Goal: Navigation & Orientation: Understand site structure

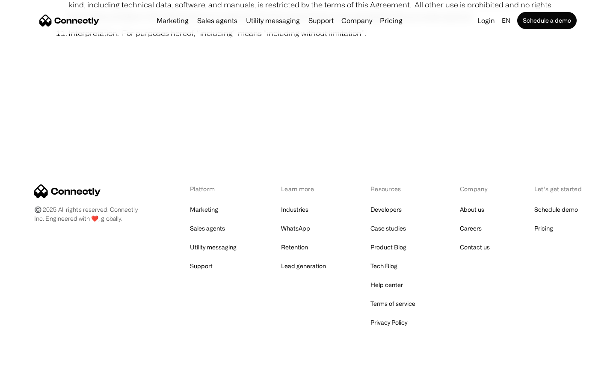
scroll to position [3144, 0]
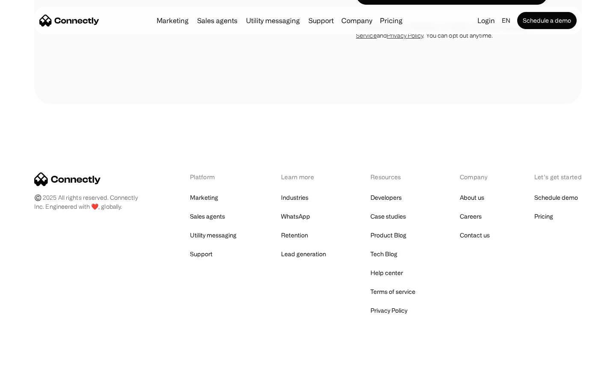
scroll to position [2630, 0]
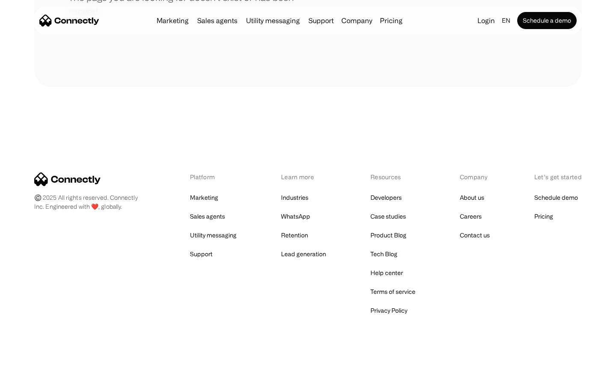
scroll to position [156, 0]
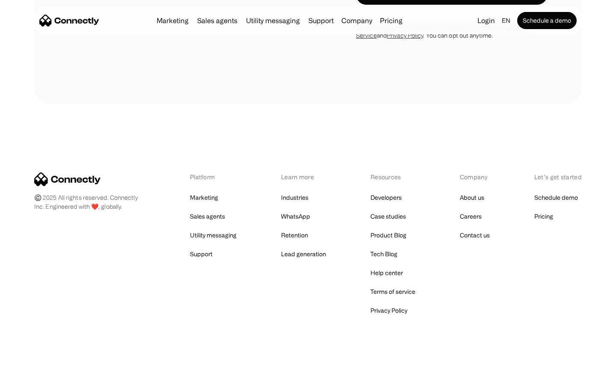
scroll to position [1254, 0]
